Goal: Task Accomplishment & Management: Complete application form

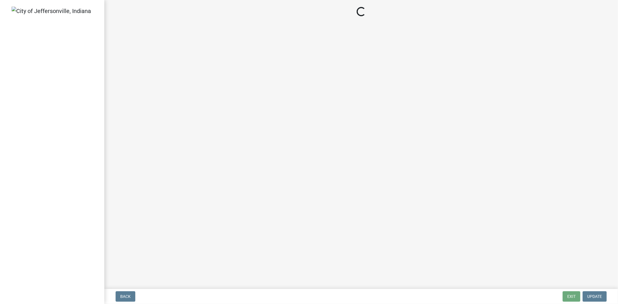
select select "3: 3"
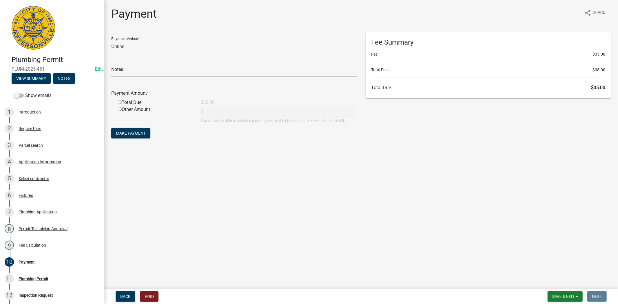
click at [540, 293] on div "Back Void Save & Exit Save Save & Exit Next" at bounding box center [361, 297] width 505 height 10
click at [550, 295] on button "Save & Exit" at bounding box center [565, 297] width 35 height 10
click at [549, 286] on button "Save & Exit" at bounding box center [560, 282] width 46 height 14
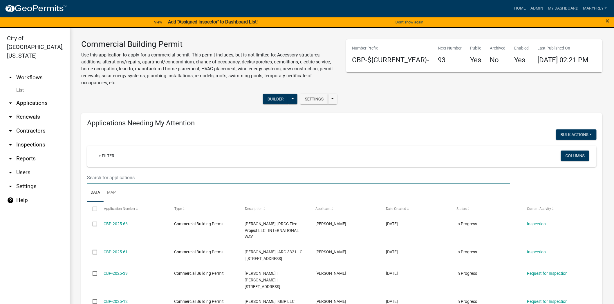
click at [100, 181] on input "text" at bounding box center [298, 178] width 423 height 12
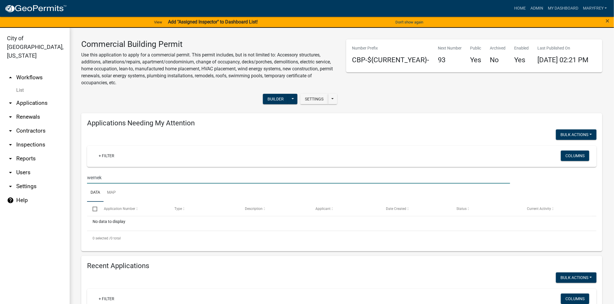
type input "[PERSON_NAME]"
drag, startPoint x: 118, startPoint y: 180, endPoint x: 65, endPoint y: 180, distance: 52.8
click at [65, 180] on div "City of [GEOGRAPHIC_DATA], [US_STATE] arrow_drop_up Workflows List arrow_drop_d…" at bounding box center [307, 170] width 614 height 284
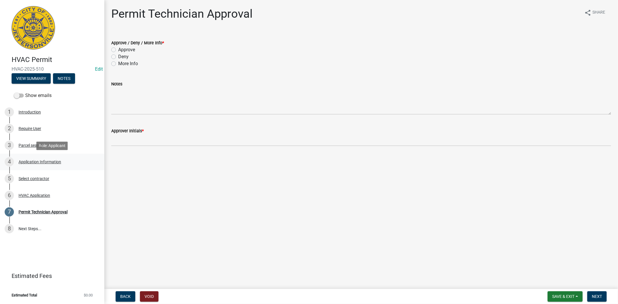
click at [32, 162] on div "Application Information" at bounding box center [40, 162] width 43 height 4
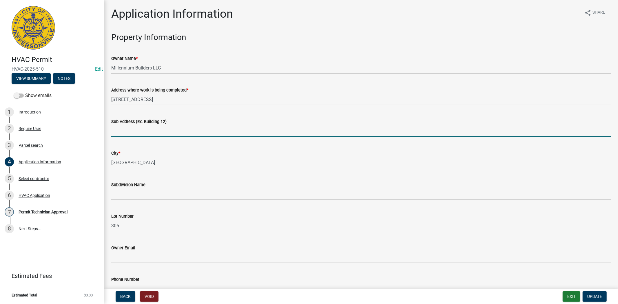
click at [121, 133] on input "Sub Address (Ex. Building 12)" at bounding box center [361, 131] width 500 height 12
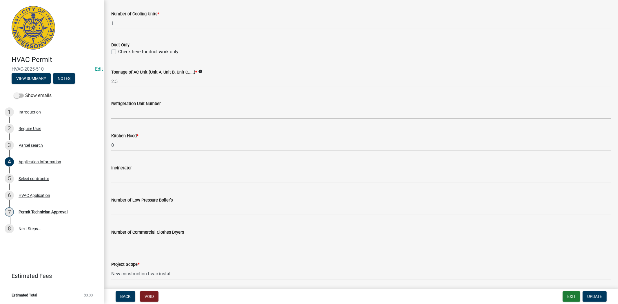
scroll to position [350, 0]
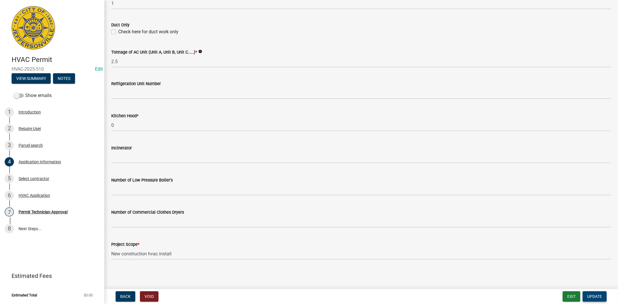
type input "2093 Aster Lot 305"
click at [594, 296] on span "Update" at bounding box center [595, 297] width 15 height 5
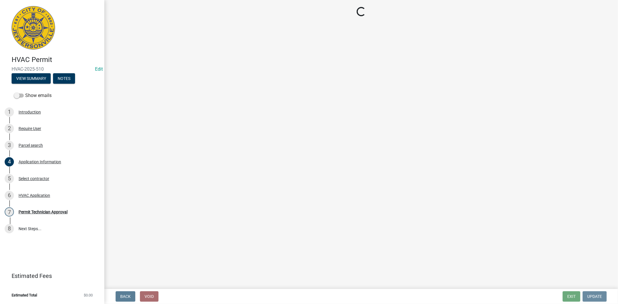
scroll to position [0, 0]
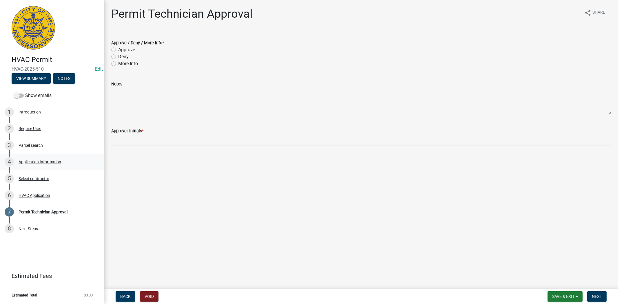
click at [42, 160] on div "Application Information" at bounding box center [40, 162] width 43 height 4
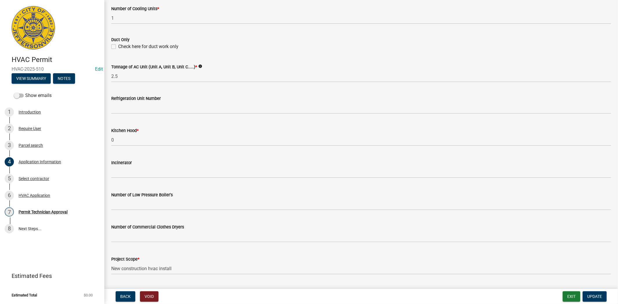
scroll to position [350, 0]
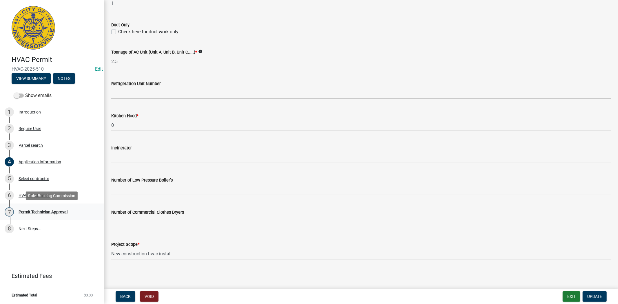
click at [49, 213] on div "Permit Technician Approval" at bounding box center [43, 212] width 49 height 4
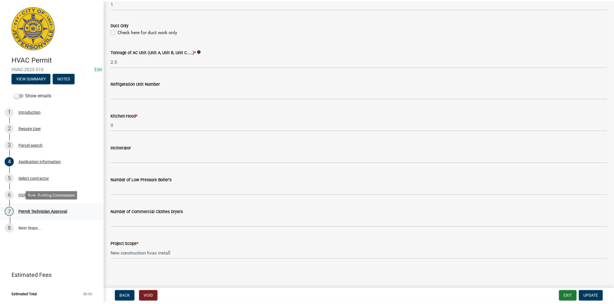
scroll to position [0, 0]
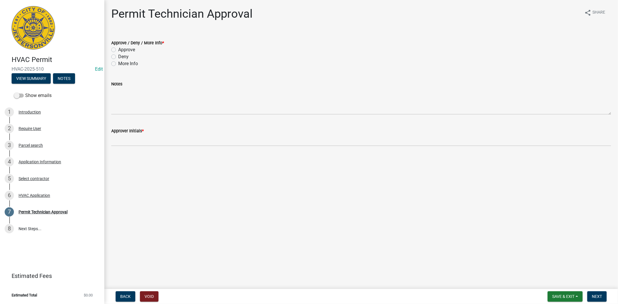
click at [115, 50] on div "Approve" at bounding box center [361, 49] width 500 height 7
click at [114, 51] on div "Approve" at bounding box center [361, 49] width 500 height 7
click at [118, 50] on label "Approve" at bounding box center [126, 49] width 17 height 7
click at [118, 50] on input "Approve" at bounding box center [120, 48] width 4 height 4
radio input "true"
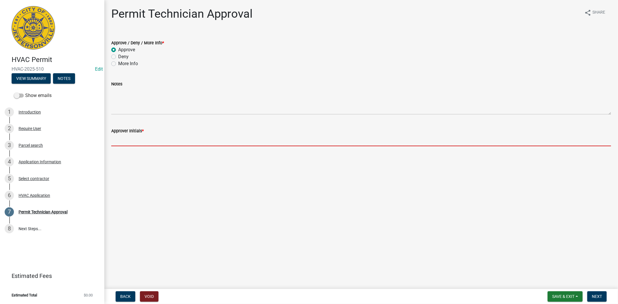
click at [129, 138] on input "Approver Initials *" at bounding box center [361, 141] width 500 height 12
type input "mkf"
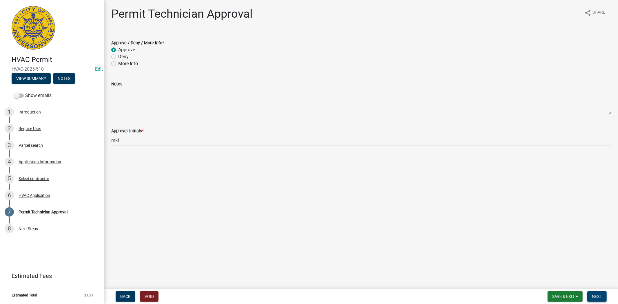
click at [602, 297] on button "Next" at bounding box center [597, 297] width 19 height 10
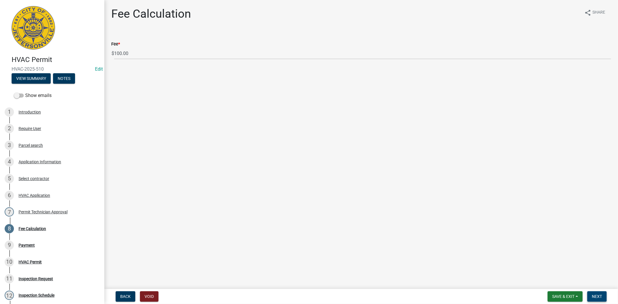
click at [602, 295] on span "Next" at bounding box center [597, 297] width 10 height 5
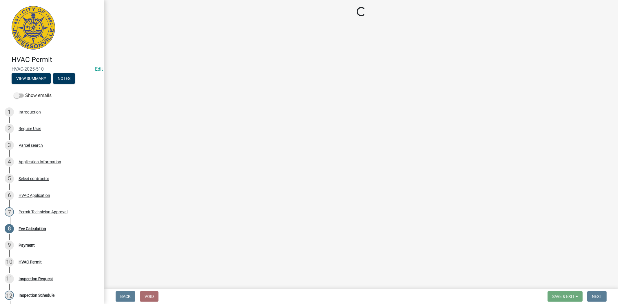
select select "3: 3"
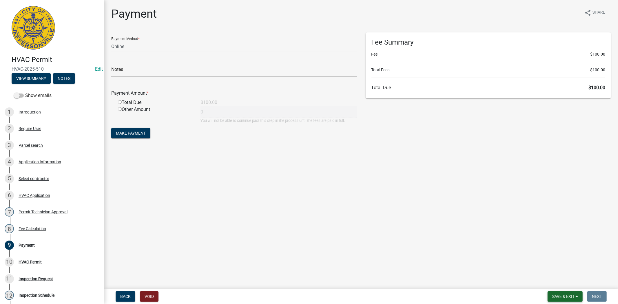
click at [565, 297] on span "Save & Exit" at bounding box center [564, 297] width 22 height 5
click at [560, 282] on button "Save & Exit" at bounding box center [560, 282] width 46 height 14
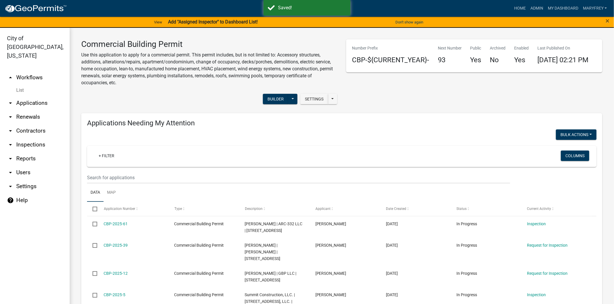
click at [31, 71] on link "arrow_drop_up Workflows" at bounding box center [35, 78] width 70 height 14
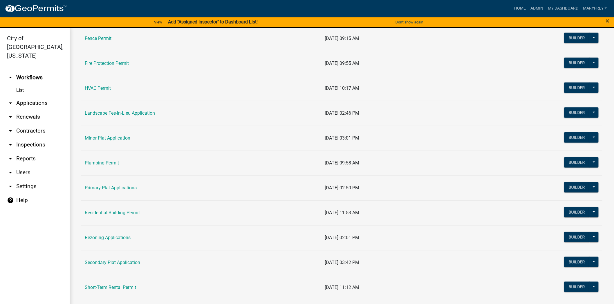
scroll to position [247, 0]
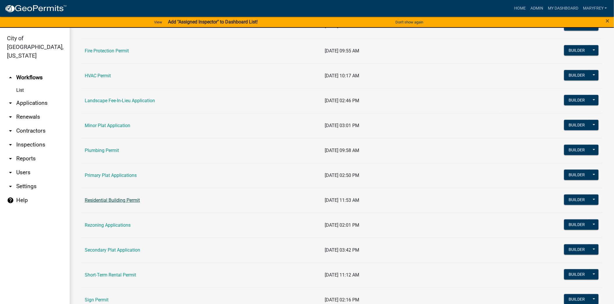
click at [113, 200] on link "Residential Building Permit" at bounding box center [112, 201] width 55 height 6
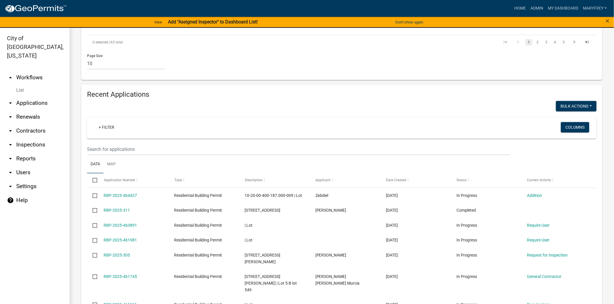
scroll to position [378, 0]
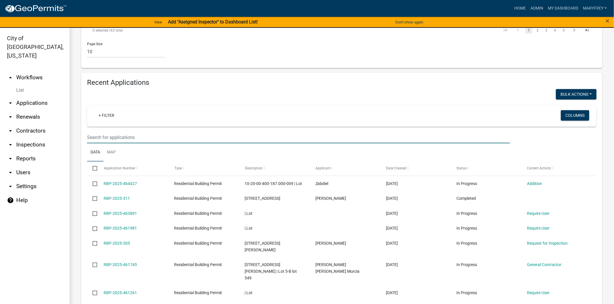
click at [101, 132] on input "text" at bounding box center [298, 138] width 423 height 12
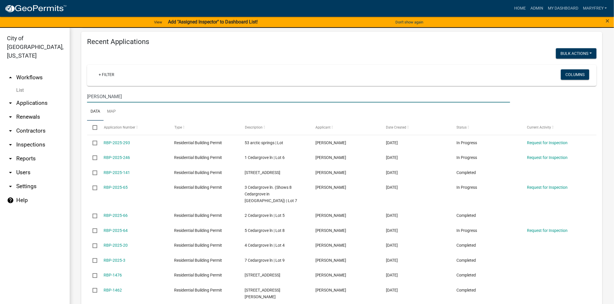
scroll to position [420, 0]
type input "hock"
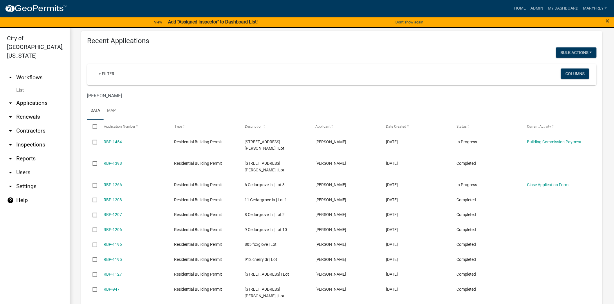
scroll to position [418, 0]
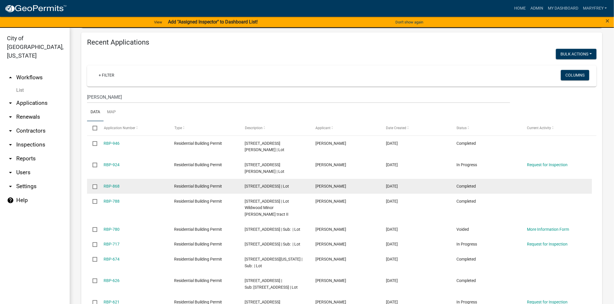
click at [102, 179] on datatable-body-cell "RBP-868" at bounding box center [133, 186] width 70 height 15
click at [115, 184] on link "RBP-868" at bounding box center [112, 186] width 16 height 5
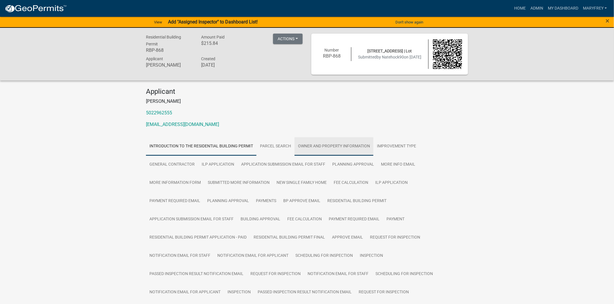
click at [332, 154] on link "Owner and Property Information" at bounding box center [333, 146] width 79 height 19
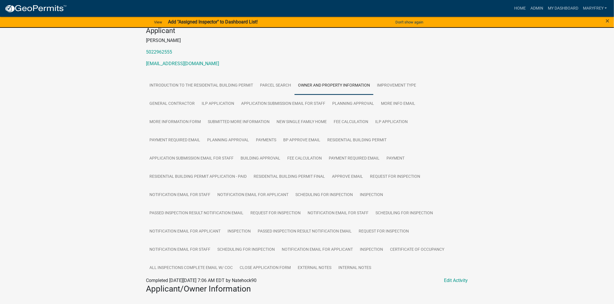
scroll to position [60, 0]
click at [392, 89] on link "Improvement Type" at bounding box center [396, 87] width 46 height 19
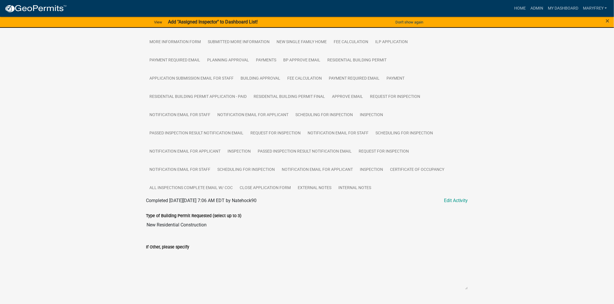
scroll to position [0, 0]
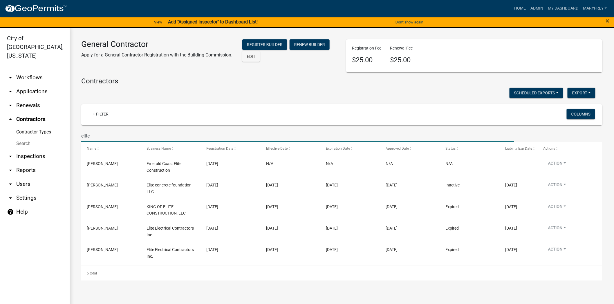
click at [35, 85] on link "arrow_drop_down Applications" at bounding box center [35, 92] width 70 height 14
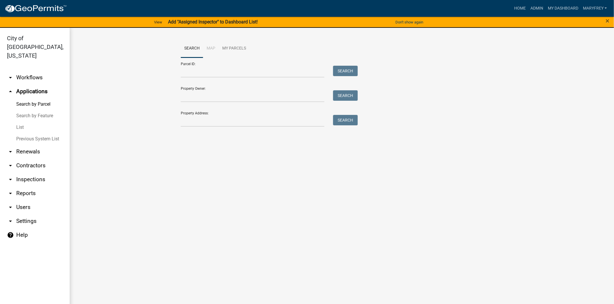
click at [32, 71] on link "arrow_drop_down Workflows" at bounding box center [35, 78] width 70 height 14
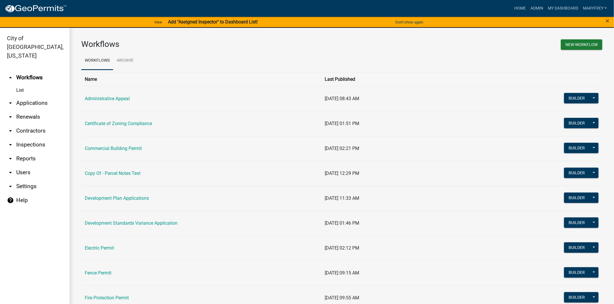
click at [31, 138] on link "arrow_drop_down Inspections" at bounding box center [35, 145] width 70 height 14
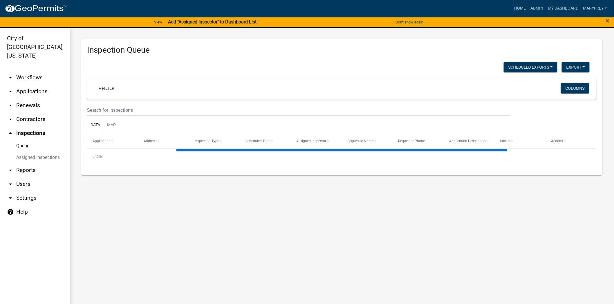
select select "3: 100"
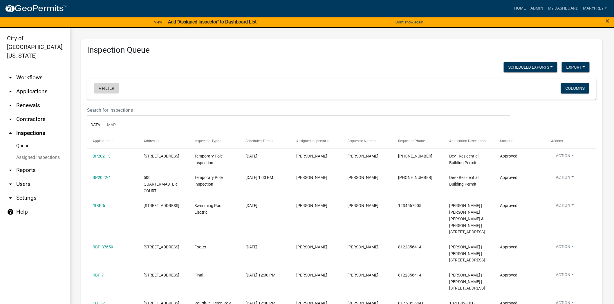
click at [99, 88] on link "+ Filter" at bounding box center [106, 88] width 25 height 10
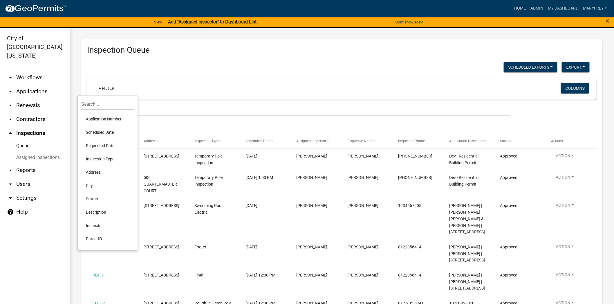
click at [100, 133] on li "Scheduled Date" at bounding box center [107, 132] width 53 height 13
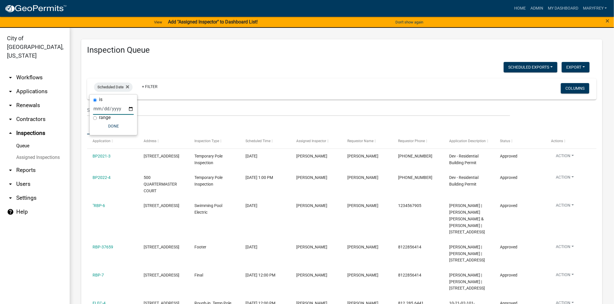
click at [129, 109] on input "date" at bounding box center [113, 109] width 41 height 12
type input "2025-08-15"
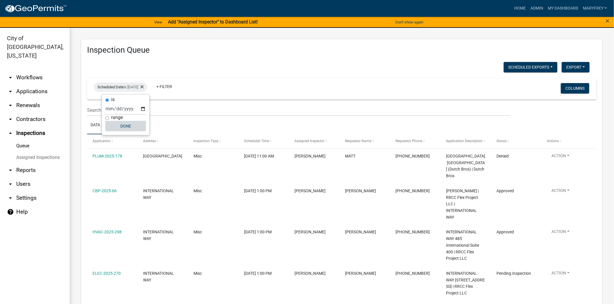
click at [126, 128] on button "Done" at bounding box center [125, 126] width 41 height 10
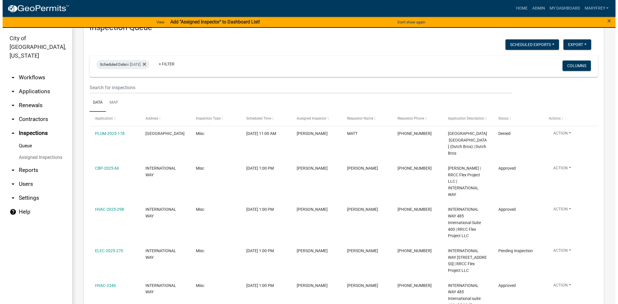
scroll to position [26, 0]
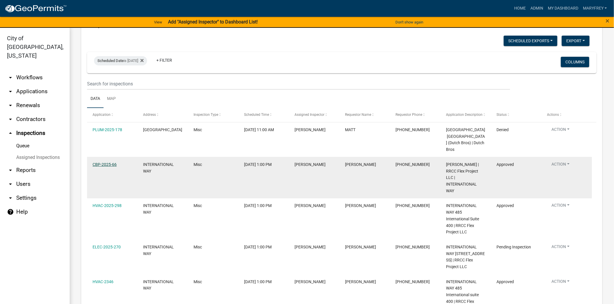
click at [108, 167] on link "CBP-2025-66" at bounding box center [104, 164] width 24 height 5
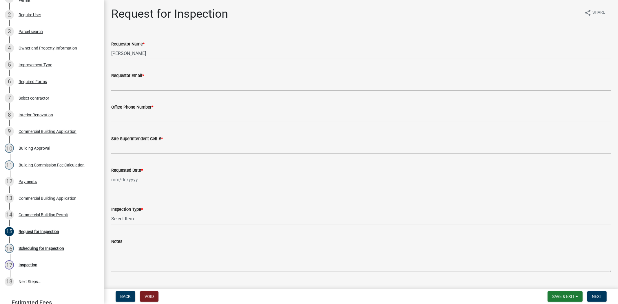
scroll to position [116, 0]
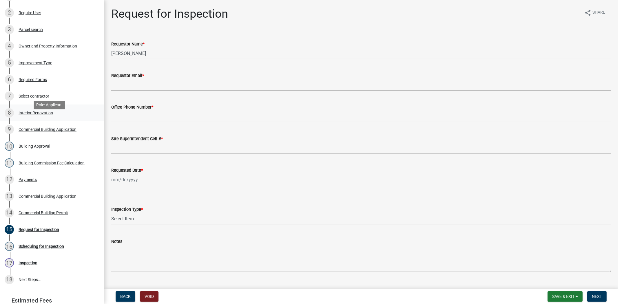
click at [36, 115] on div "Interior Renovation" at bounding box center [36, 113] width 35 height 4
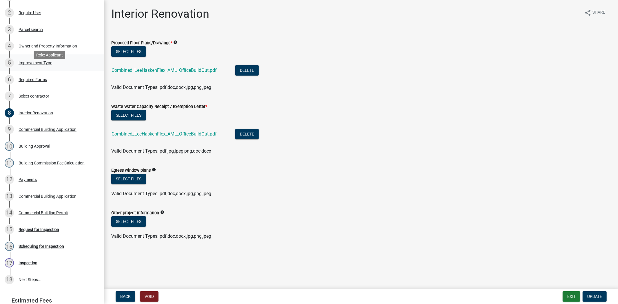
click at [38, 65] on div "Improvement Type" at bounding box center [36, 63] width 34 height 4
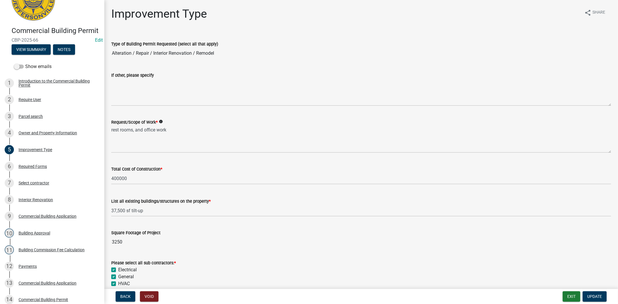
scroll to position [0, 0]
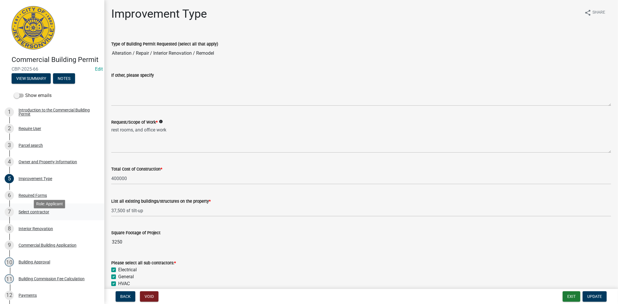
click at [35, 214] on div "Select contractor" at bounding box center [34, 212] width 31 height 4
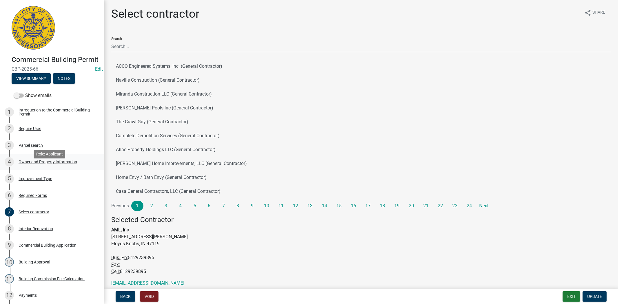
click at [39, 167] on div "4 Owner and Property Information" at bounding box center [50, 161] width 90 height 9
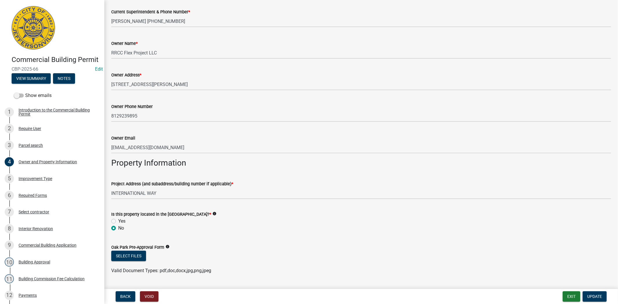
scroll to position [169, 0]
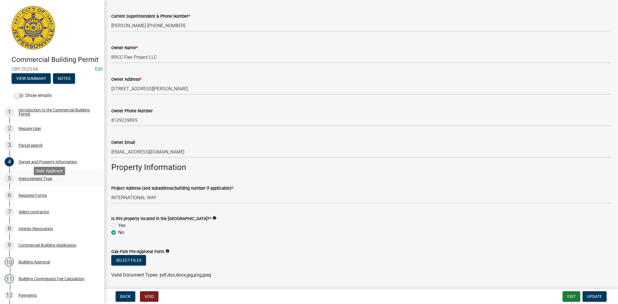
click at [34, 184] on div "5 Improvement Type" at bounding box center [50, 178] width 90 height 9
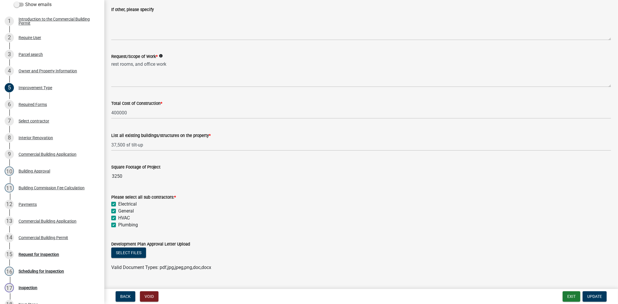
scroll to position [78, 0]
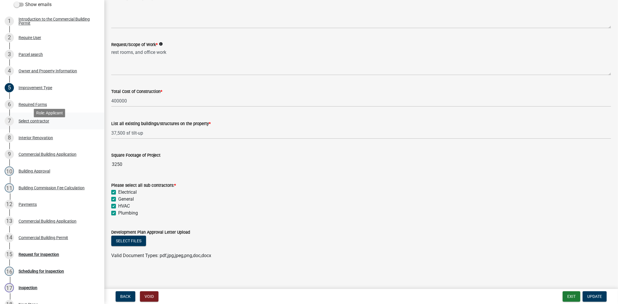
click at [31, 123] on div "Select contractor" at bounding box center [34, 121] width 31 height 4
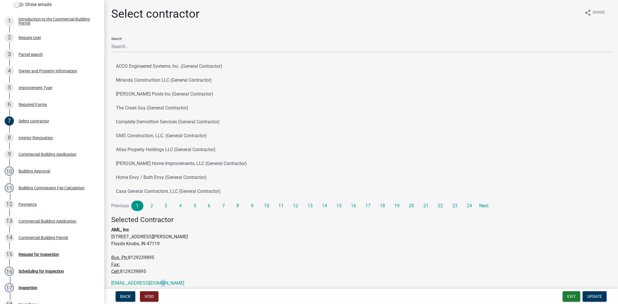
scroll to position [22, 0]
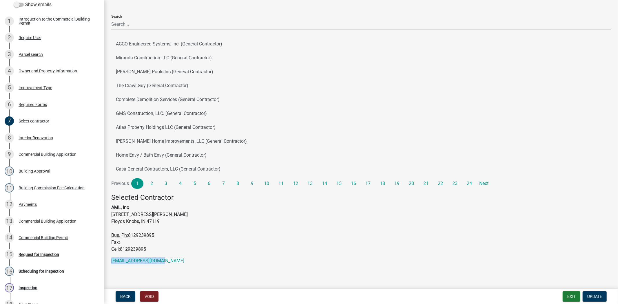
drag, startPoint x: 164, startPoint y: 284, endPoint x: 116, endPoint y: 278, distance: 47.8
click at [111, 276] on main "Select contractor share Share Search ACCO Engineered Systems, Inc. (General Con…" at bounding box center [361, 143] width 514 height 287
copy link "egiambrone@amlinc.net"
